Goal: Information Seeking & Learning: Learn about a topic

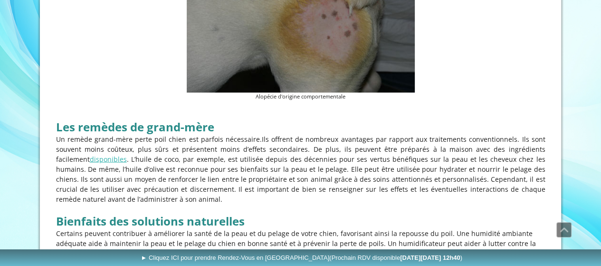
scroll to position [1568, 0]
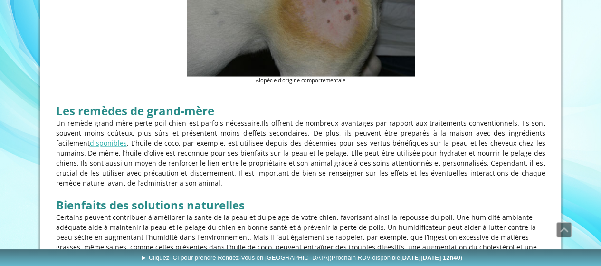
click at [211, 137] on p "Un remède grand-mère perte poil chien est parfois nécessaire. Ils offrent de no…" at bounding box center [300, 153] width 489 height 70
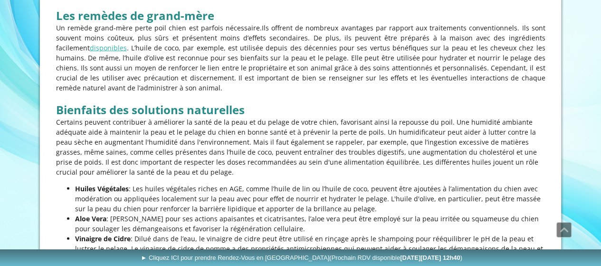
scroll to position [1711, 0]
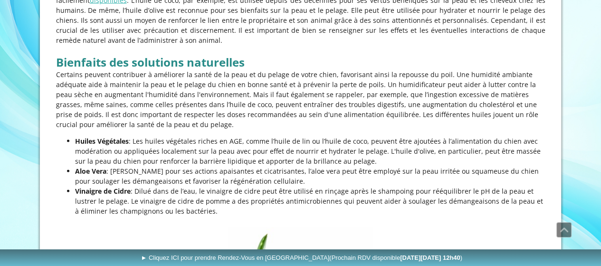
click at [212, 140] on p "Huiles Végétales : Les huiles végétales riches en AGE, comme l’huile de lin ou …" at bounding box center [310, 151] width 470 height 30
click at [192, 121] on p "Certains peuvent contribuer à améliorer la santé de la peau et du pelage de vot…" at bounding box center [300, 99] width 489 height 60
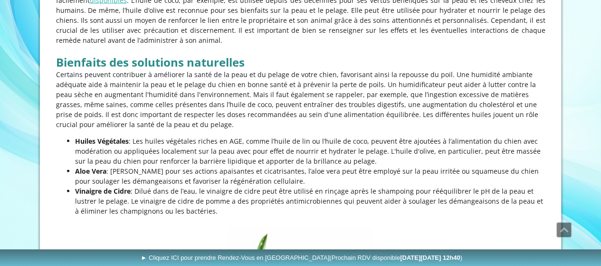
click at [192, 121] on p "Certains peuvent contribuer à améliorer la santé de la peau et du pelage de vot…" at bounding box center [300, 99] width 489 height 60
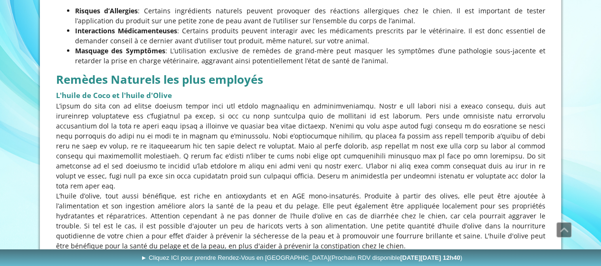
scroll to position [2186, 0]
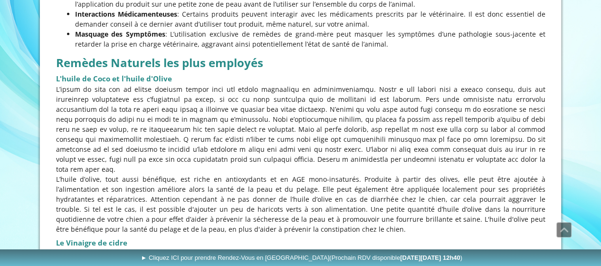
click at [190, 140] on p at bounding box center [300, 129] width 489 height 90
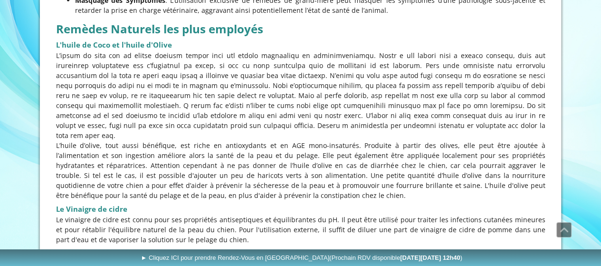
scroll to position [2234, 0]
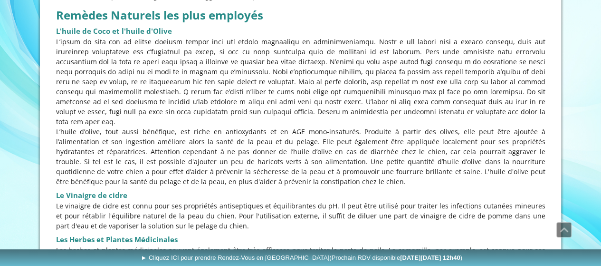
click at [198, 129] on p "L’huile d’olive, tout aussi bénéfique, est riche en antioxydants et en AGE mono…" at bounding box center [300, 156] width 489 height 60
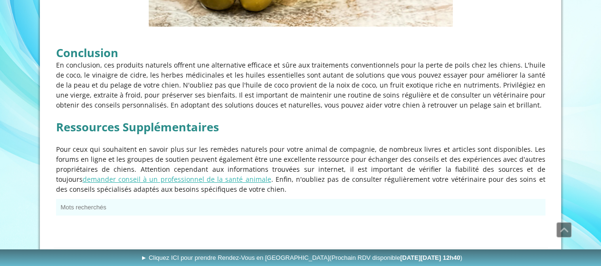
scroll to position [2909, 0]
